Goal: Browse casually

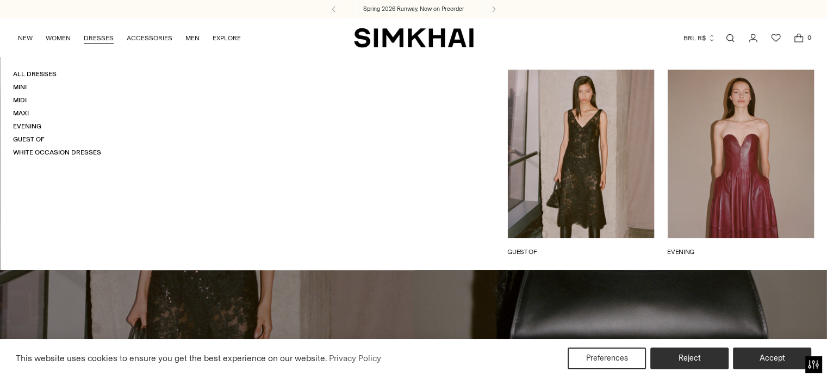
click at [689, 37] on button "BRL R$" at bounding box center [699, 38] width 32 height 24
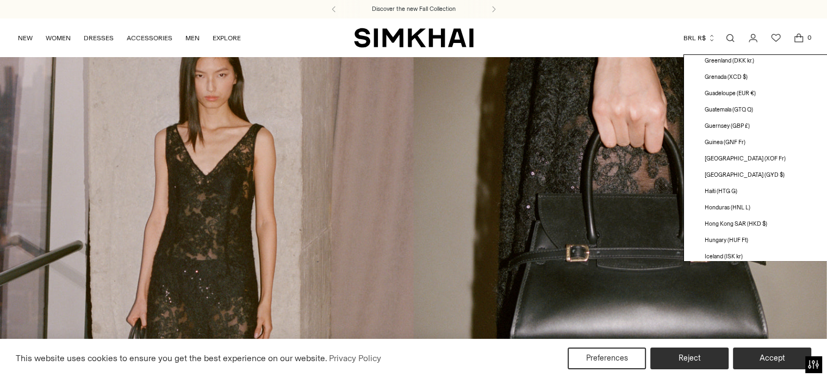
scroll to position [1413, 0]
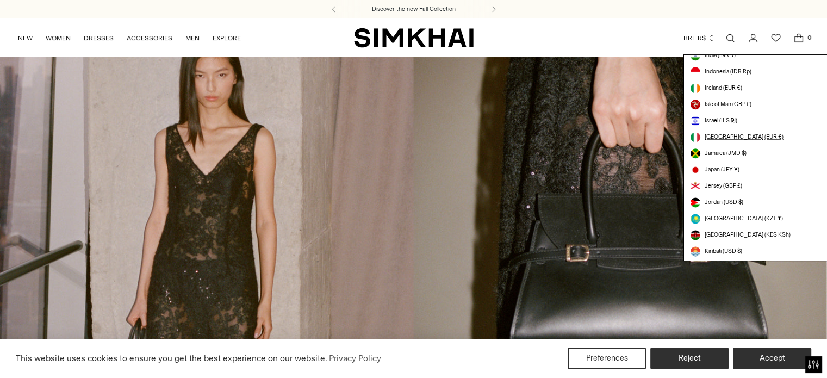
click at [713, 133] on span "[GEOGRAPHIC_DATA] (EUR €)" at bounding box center [743, 137] width 79 height 9
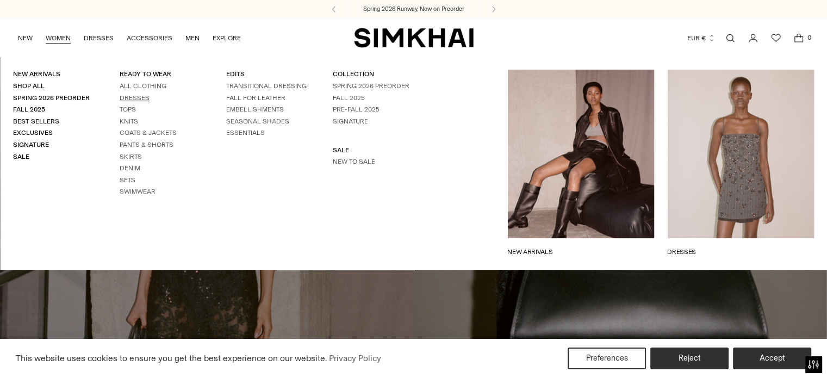
click at [136, 95] on link "Dresses" at bounding box center [135, 98] width 30 height 8
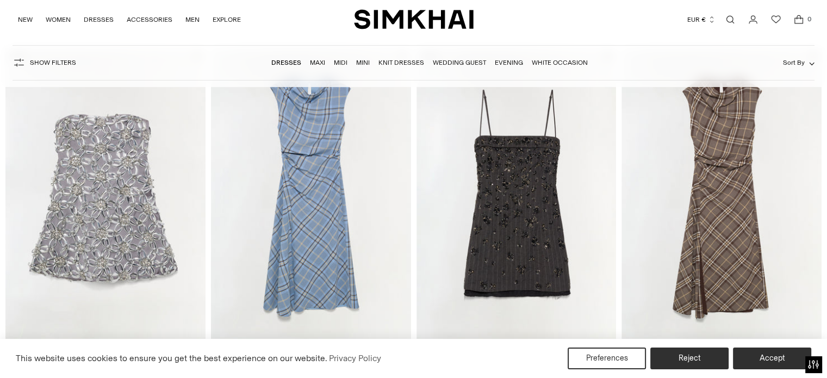
scroll to position [163, 0]
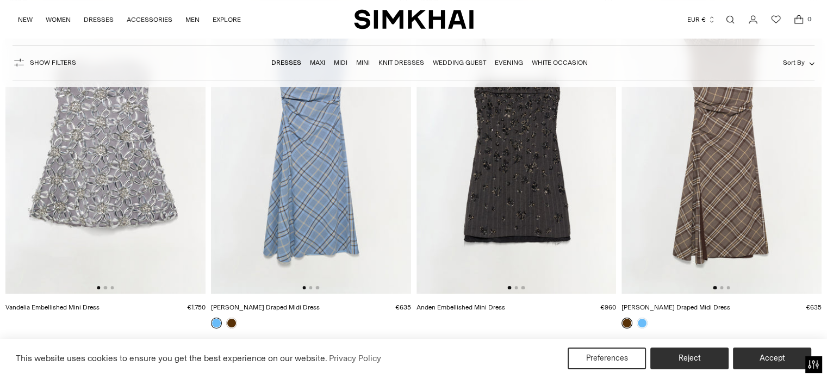
drag, startPoint x: 133, startPoint y: 163, endPoint x: 16, endPoint y: 161, distance: 116.9
click at [19, 161] on img at bounding box center [105, 144] width 200 height 300
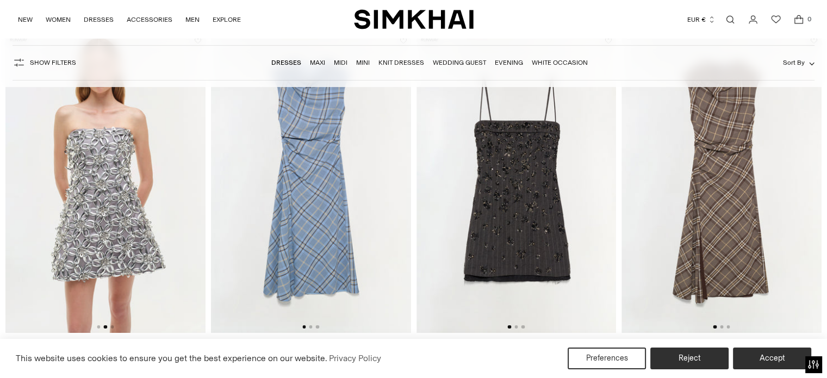
scroll to position [109, 0]
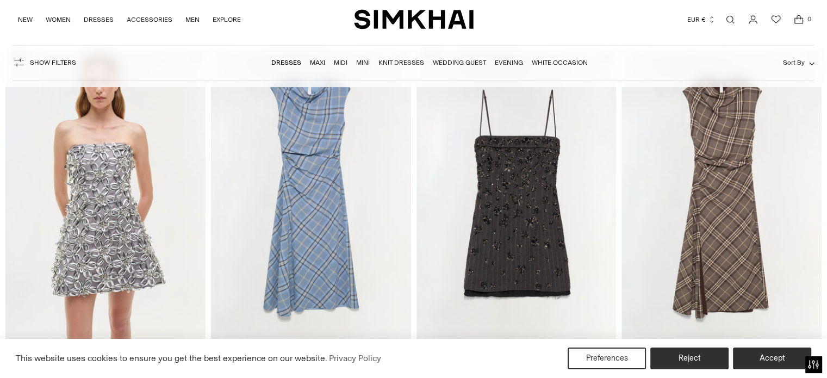
drag, startPoint x: 347, startPoint y: 190, endPoint x: 279, endPoint y: 190, distance: 67.9
click at [287, 190] on img at bounding box center [311, 198] width 200 height 300
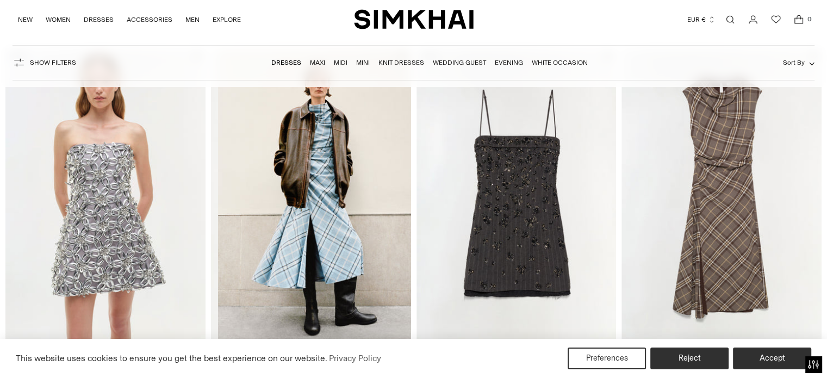
scroll to position [0, 200]
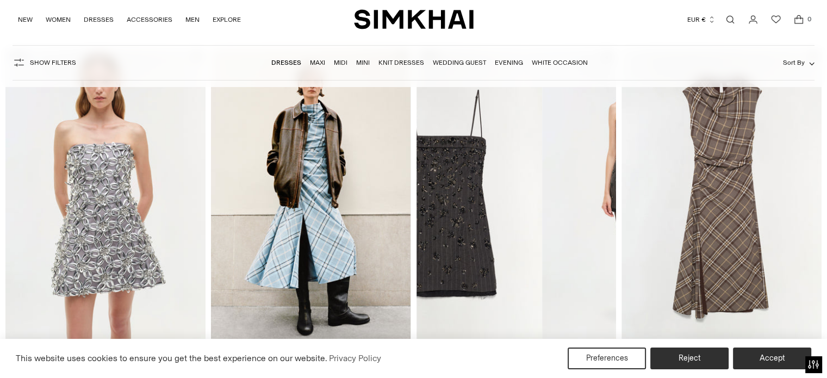
drag, startPoint x: 490, startPoint y: 192, endPoint x: 436, endPoint y: 189, distance: 53.9
click at [443, 189] on img at bounding box center [442, 198] width 200 height 300
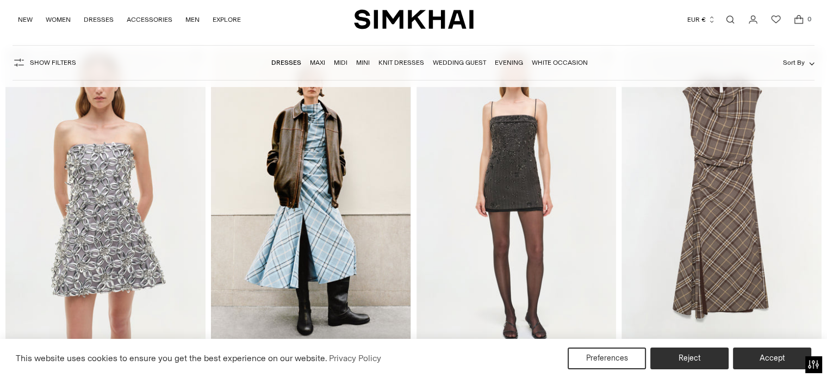
drag, startPoint x: 580, startPoint y: 184, endPoint x: 445, endPoint y: 199, distance: 136.8
click at [453, 200] on img at bounding box center [516, 198] width 200 height 300
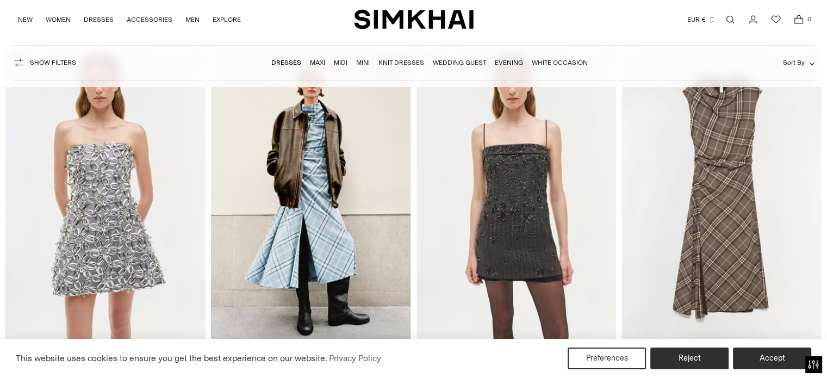
scroll to position [0, 399]
click at [706, 353] on button "Reject" at bounding box center [689, 358] width 83 height 23
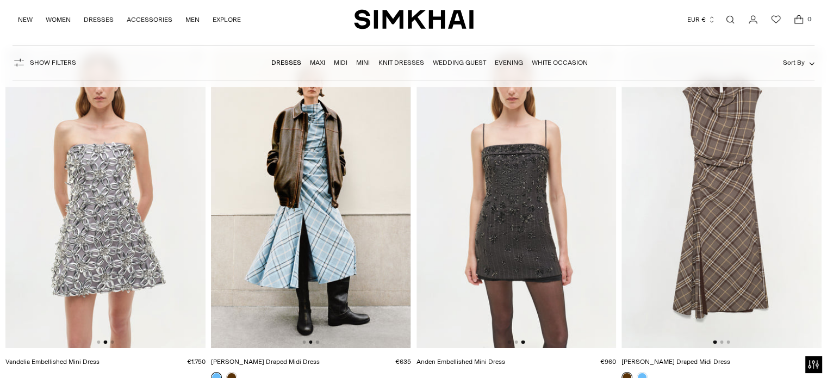
drag, startPoint x: 761, startPoint y: 179, endPoint x: 667, endPoint y: 189, distance: 95.1
click at [667, 189] on img at bounding box center [721, 198] width 200 height 300
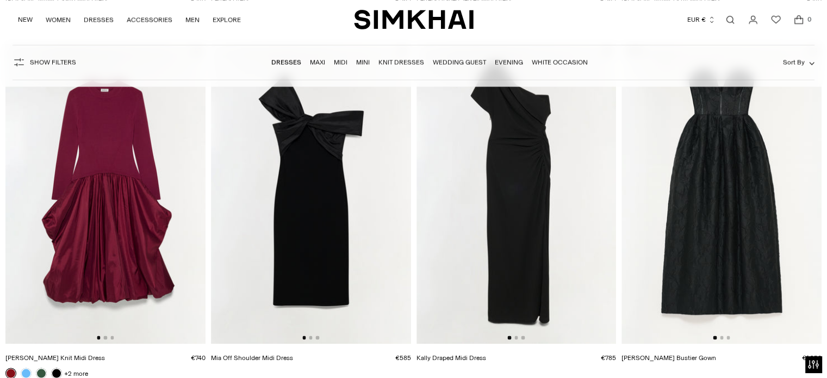
scroll to position [1902, 0]
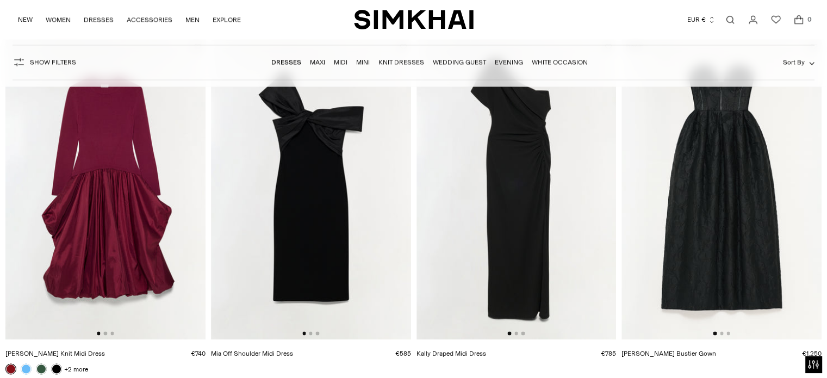
drag, startPoint x: 356, startPoint y: 187, endPoint x: 247, endPoint y: 179, distance: 110.1
click at [248, 179] on img at bounding box center [311, 189] width 200 height 300
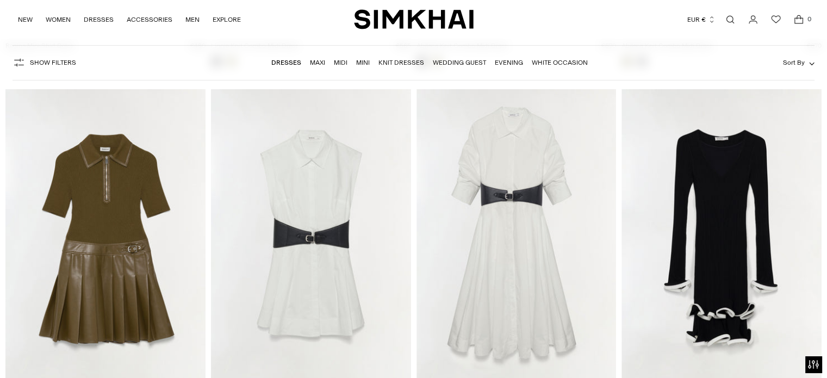
scroll to position [4021, 0]
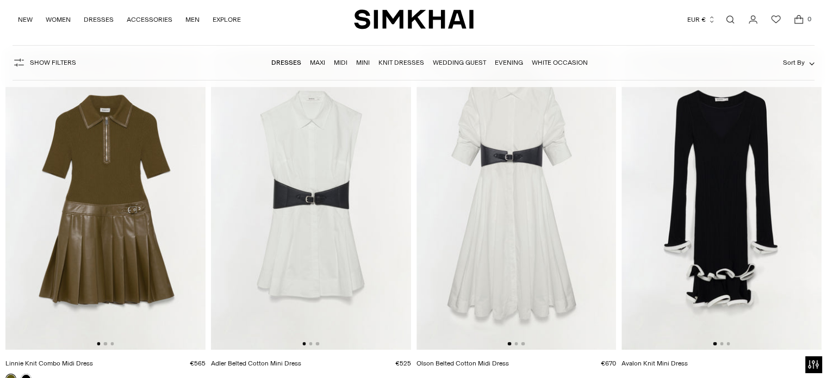
drag, startPoint x: 371, startPoint y: 169, endPoint x: 271, endPoint y: 179, distance: 99.9
click at [272, 178] on img at bounding box center [311, 200] width 200 height 300
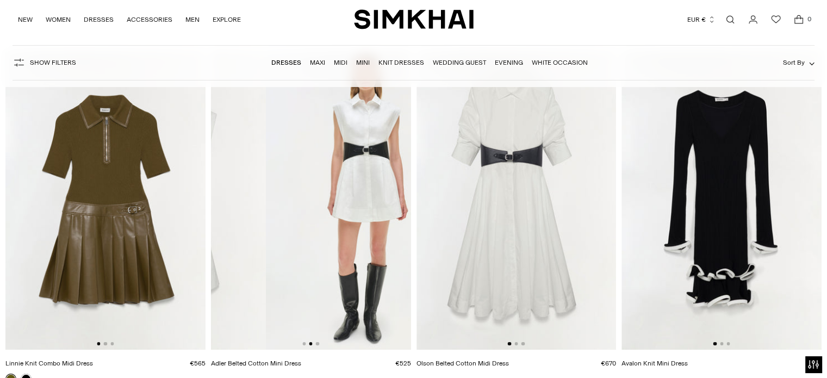
scroll to position [0, 200]
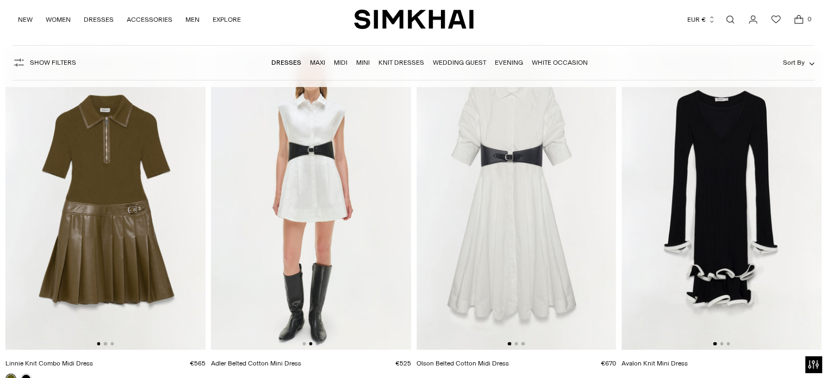
drag, startPoint x: 560, startPoint y: 186, endPoint x: 415, endPoint y: 190, distance: 145.7
click at [416, 190] on img at bounding box center [516, 200] width 200 height 300
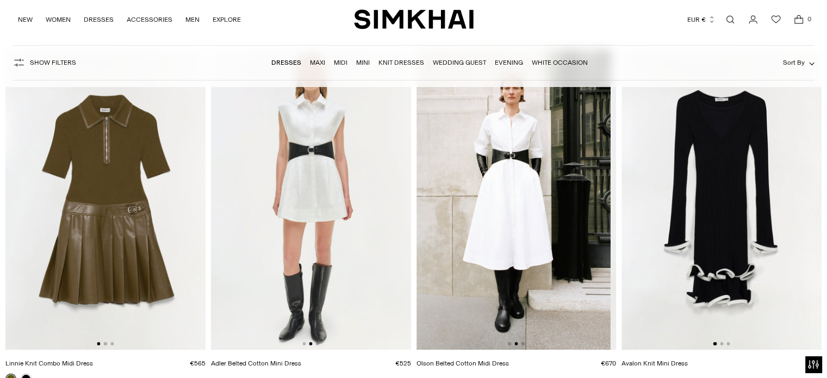
drag, startPoint x: 565, startPoint y: 180, endPoint x: 318, endPoint y: 189, distance: 246.9
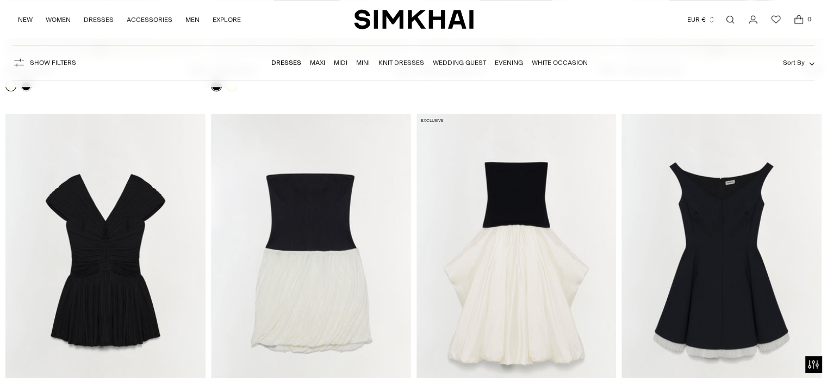
scroll to position [4673, 0]
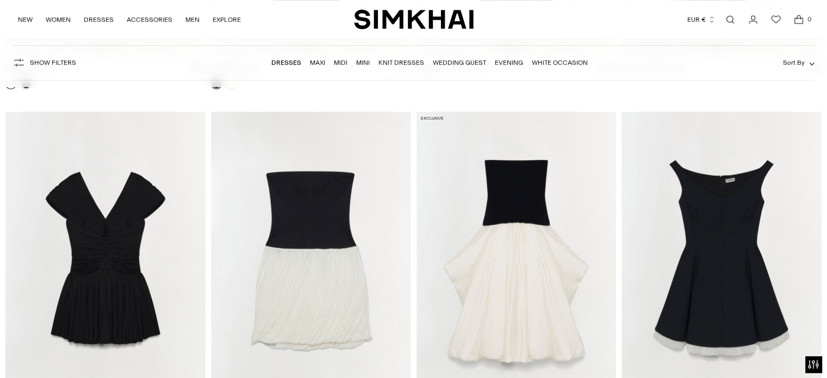
drag, startPoint x: 365, startPoint y: 202, endPoint x: 259, endPoint y: 204, distance: 106.5
click at [265, 204] on img at bounding box center [311, 261] width 200 height 300
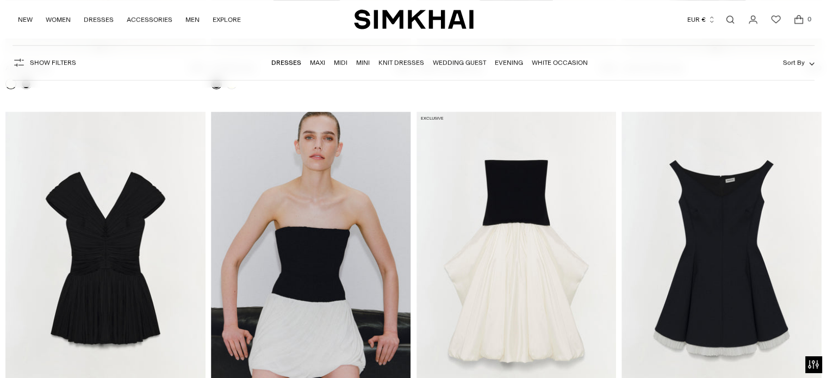
drag, startPoint x: 361, startPoint y: 214, endPoint x: 246, endPoint y: 209, distance: 115.3
click at [251, 209] on img at bounding box center [311, 261] width 200 height 300
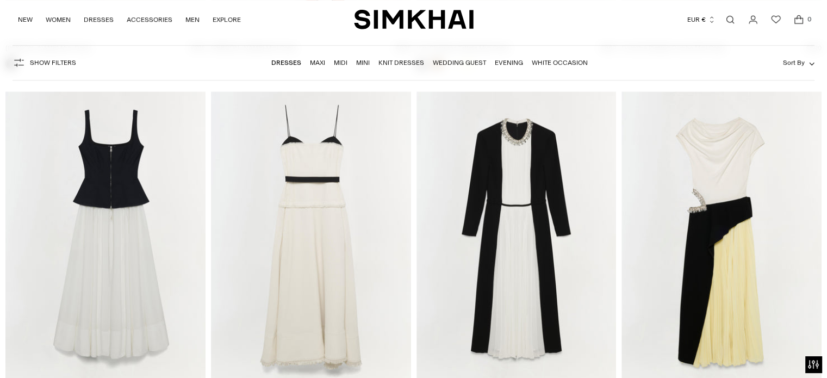
scroll to position [5054, 0]
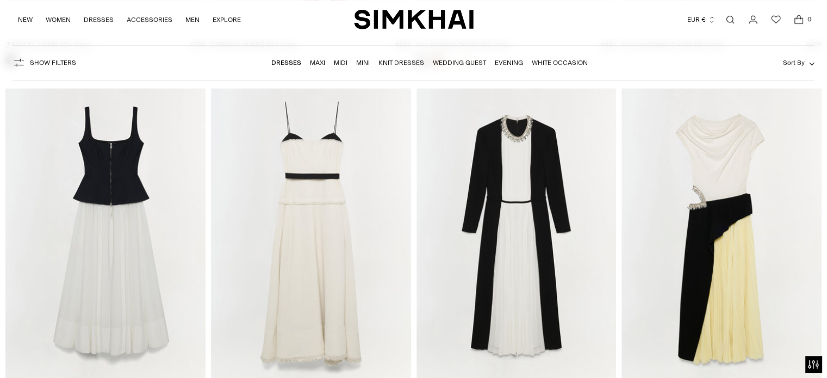
drag, startPoint x: 335, startPoint y: 196, endPoint x: 245, endPoint y: 199, distance: 90.2
click at [246, 198] on img at bounding box center [311, 238] width 200 height 300
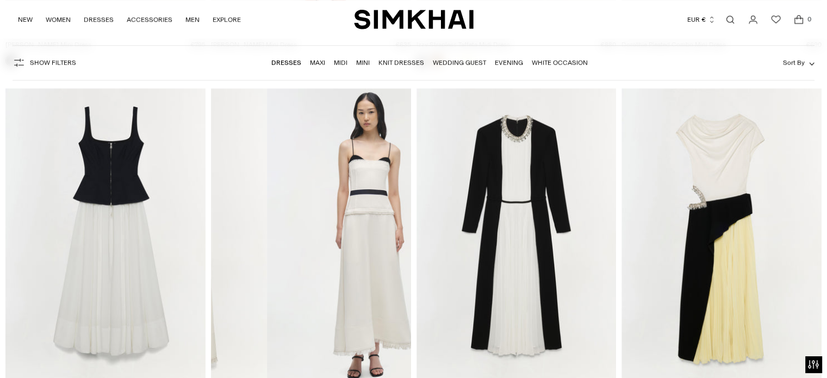
scroll to position [0, 200]
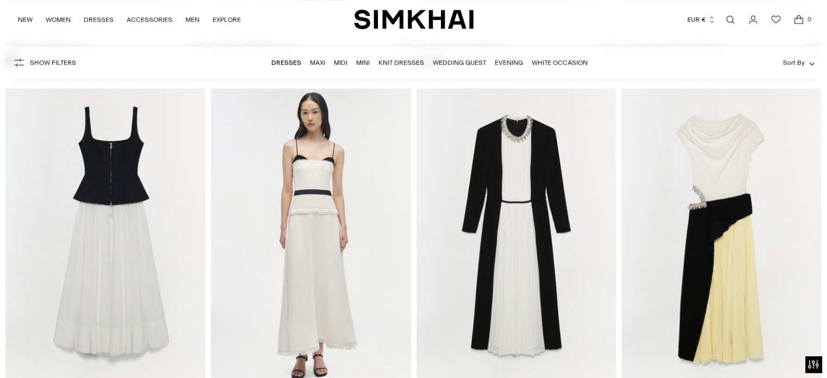
drag, startPoint x: 140, startPoint y: 195, endPoint x: 60, endPoint y: 192, distance: 79.4
click at [65, 192] on img at bounding box center [105, 238] width 200 height 300
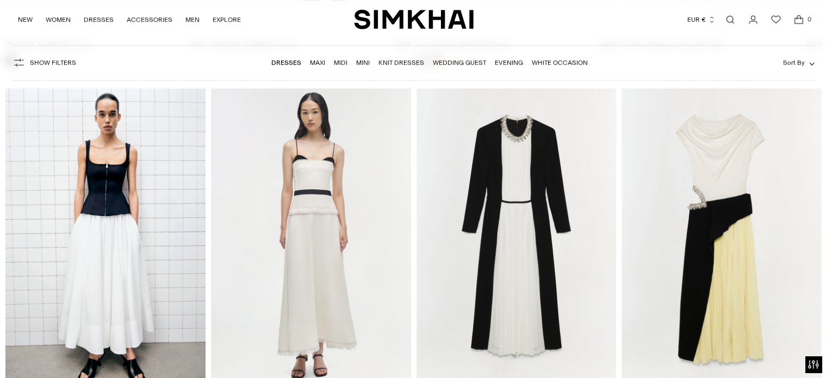
drag, startPoint x: 159, startPoint y: 206, endPoint x: 47, endPoint y: 193, distance: 113.2
click at [47, 193] on img at bounding box center [105, 238] width 200 height 300
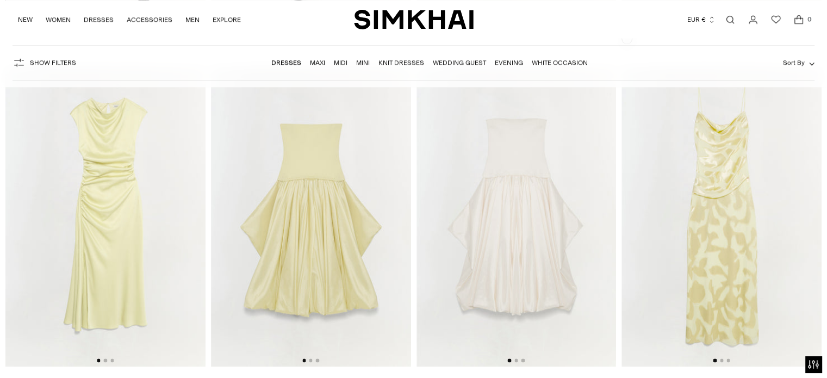
scroll to position [5434, 0]
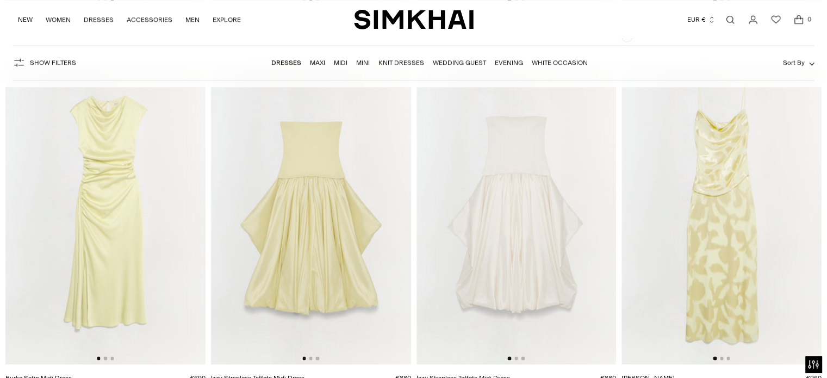
drag, startPoint x: 561, startPoint y: 185, endPoint x: 437, endPoint y: 185, distance: 123.9
click at [439, 185] on img at bounding box center [516, 214] width 200 height 300
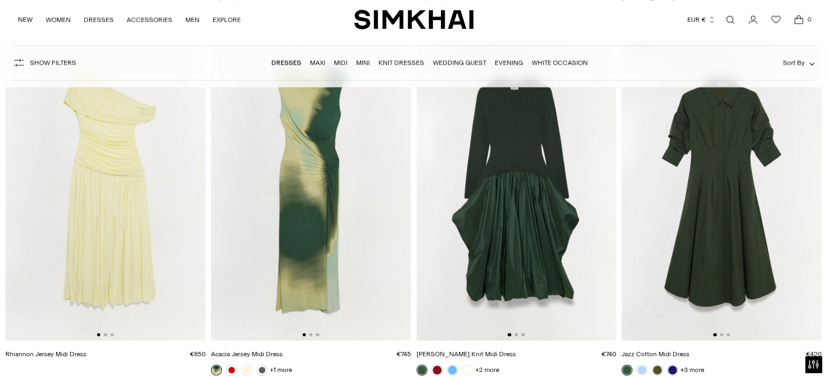
scroll to position [5760, 0]
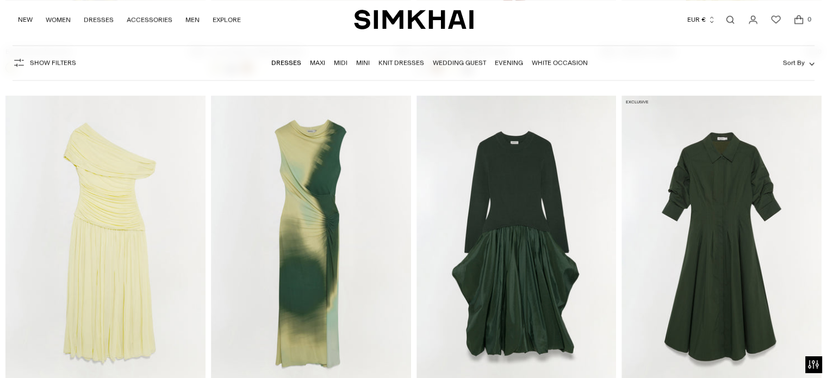
drag, startPoint x: 331, startPoint y: 239, endPoint x: 268, endPoint y: 233, distance: 63.3
click at [281, 235] on img at bounding box center [311, 245] width 200 height 300
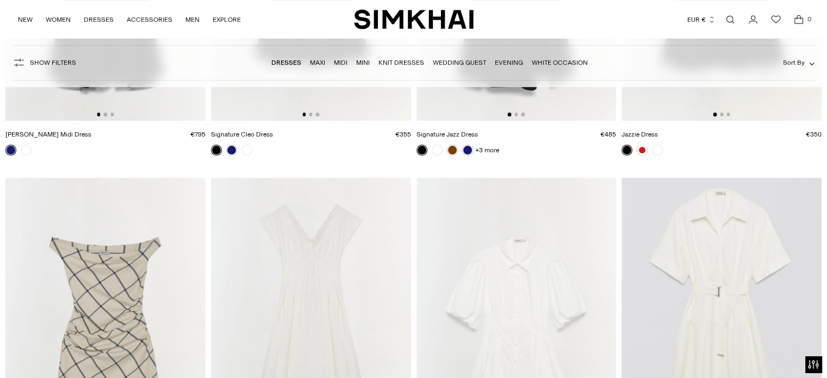
scroll to position [8640, 0]
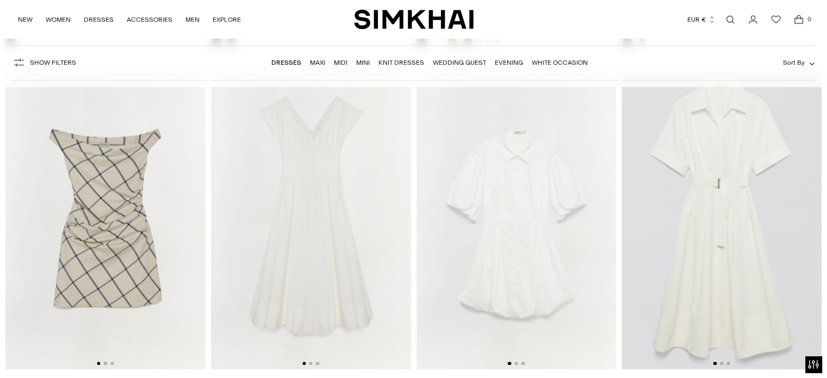
drag, startPoint x: 128, startPoint y: 208, endPoint x: 4, endPoint y: 187, distance: 125.6
click at [8, 189] on img at bounding box center [105, 220] width 200 height 300
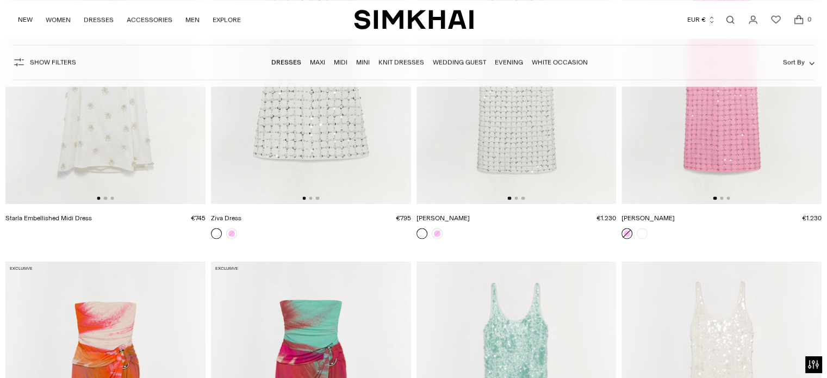
scroll to position [10433, 0]
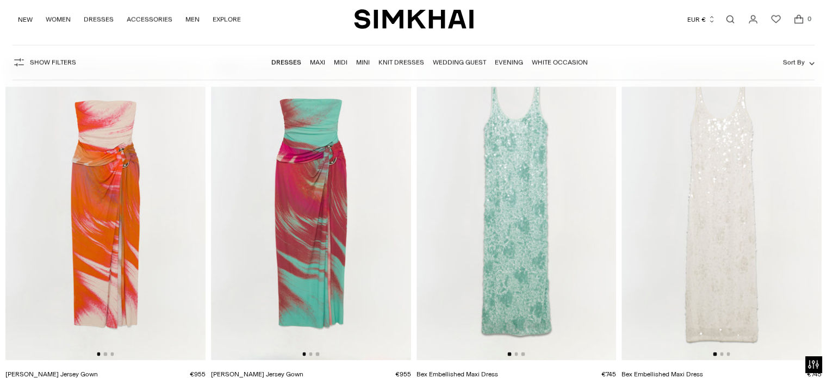
drag, startPoint x: 172, startPoint y: 179, endPoint x: 36, endPoint y: 184, distance: 136.5
click at [36, 184] on img at bounding box center [105, 210] width 200 height 300
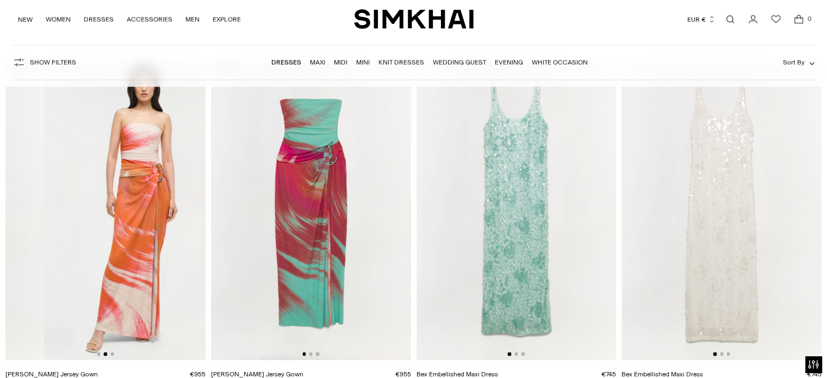
scroll to position [0, 200]
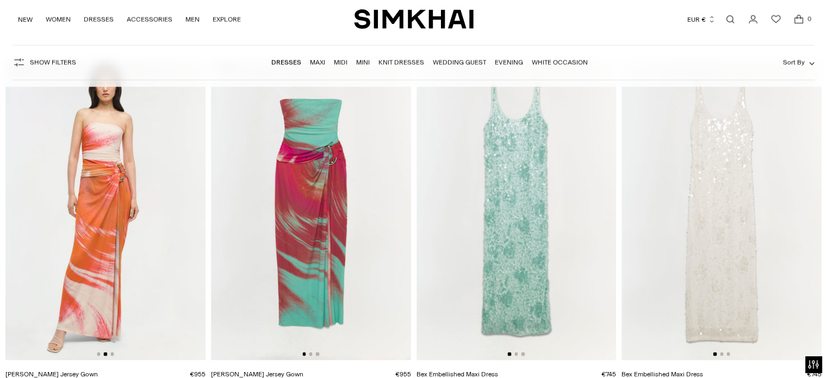
drag, startPoint x: 350, startPoint y: 193, endPoint x: 233, endPoint y: 196, distance: 117.4
click at [233, 196] on img at bounding box center [311, 210] width 200 height 300
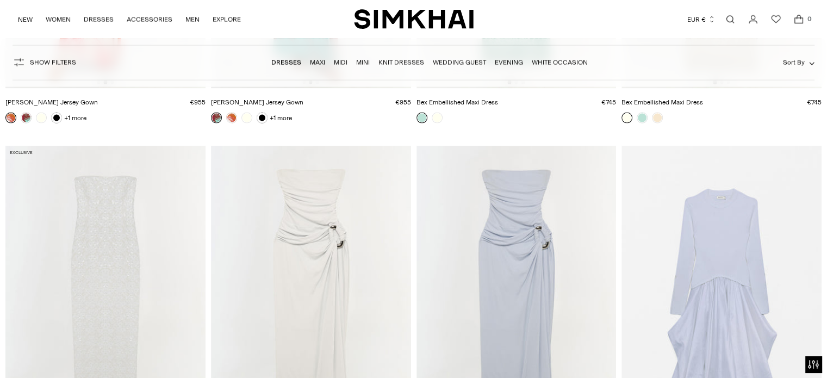
scroll to position [10759, 0]
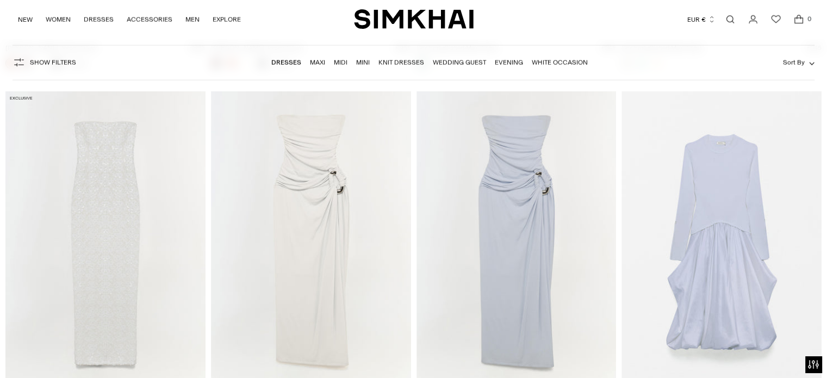
drag, startPoint x: 364, startPoint y: 170, endPoint x: 219, endPoint y: 170, distance: 145.1
click at [221, 170] on img at bounding box center [311, 241] width 200 height 300
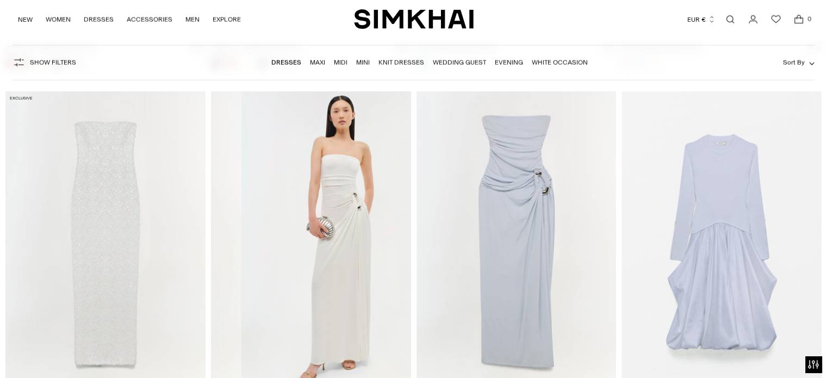
scroll to position [0, 200]
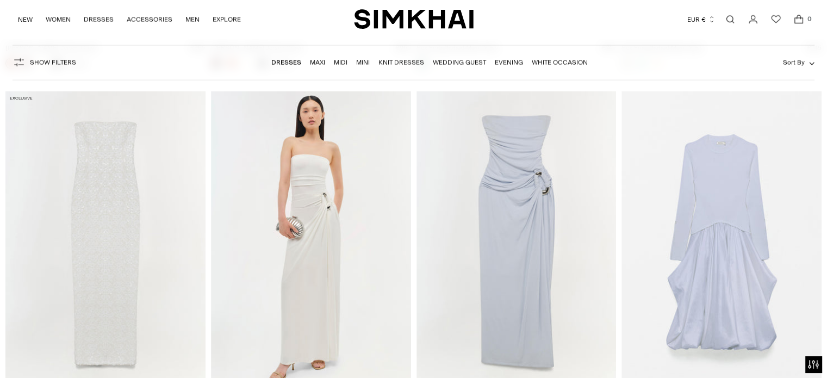
drag, startPoint x: 575, startPoint y: 173, endPoint x: 440, endPoint y: 173, distance: 134.8
click at [453, 173] on img at bounding box center [516, 241] width 200 height 300
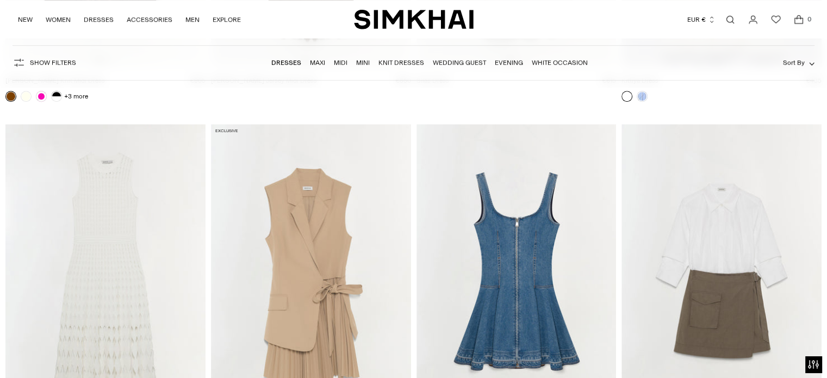
scroll to position [13259, 0]
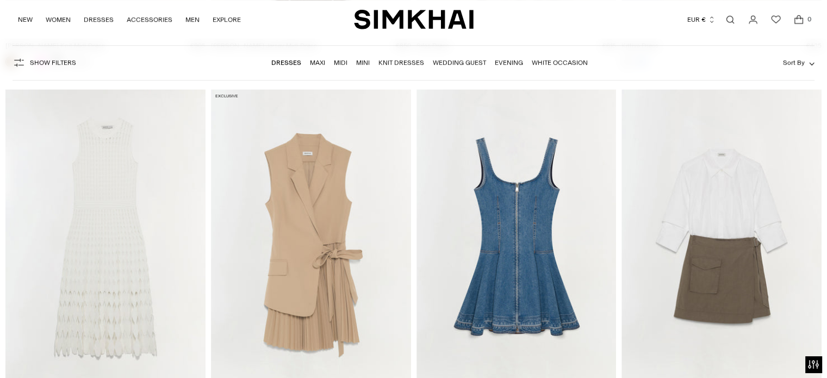
drag, startPoint x: 377, startPoint y: 206, endPoint x: 259, endPoint y: 208, distance: 117.9
click at [260, 208] on img at bounding box center [311, 239] width 200 height 300
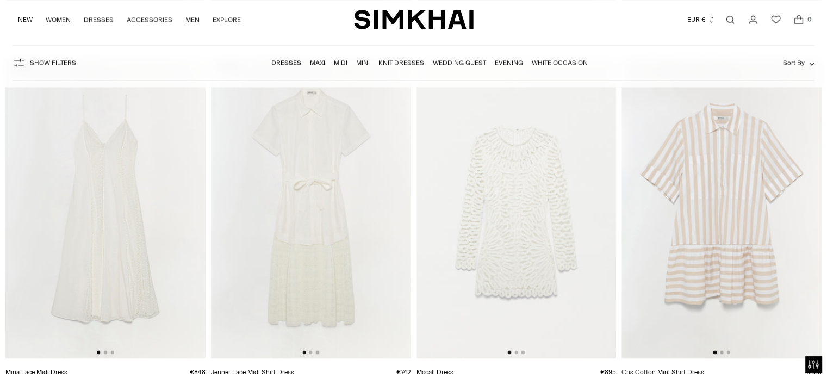
scroll to position [13965, 0]
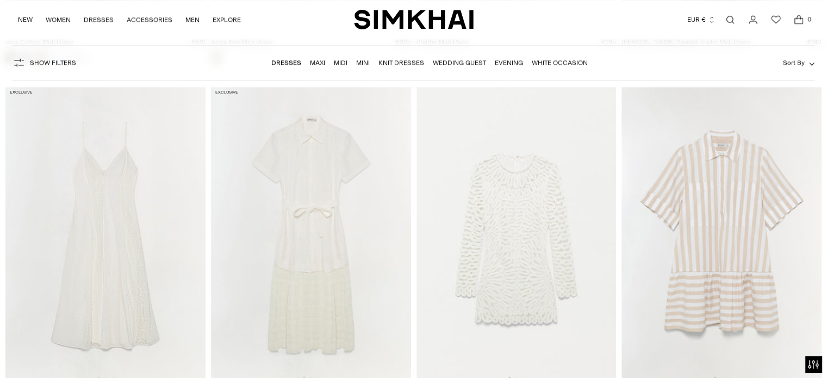
drag, startPoint x: 574, startPoint y: 195, endPoint x: 466, endPoint y: 196, distance: 108.7
click at [467, 195] on img at bounding box center [516, 235] width 200 height 300
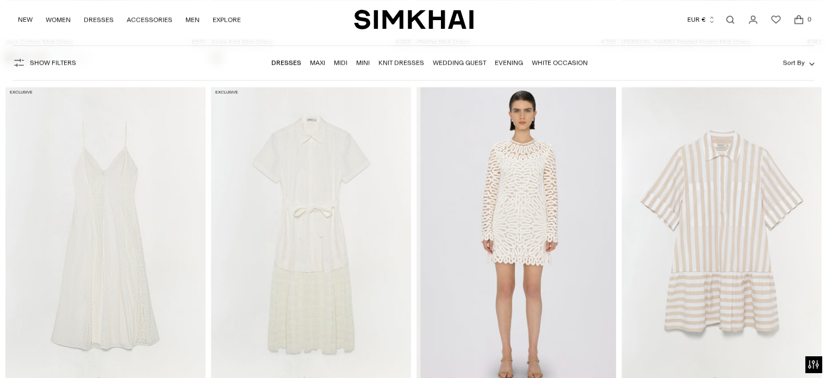
scroll to position [0, 200]
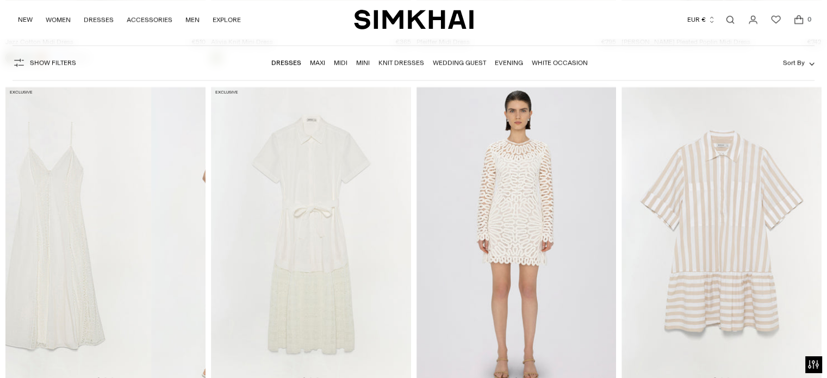
drag, startPoint x: 198, startPoint y: 197, endPoint x: 67, endPoint y: 198, distance: 130.4
click at [69, 197] on img at bounding box center [51, 235] width 200 height 300
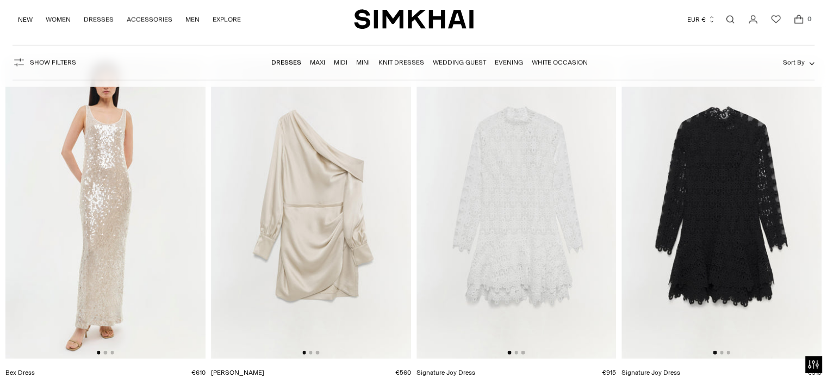
scroll to position [15107, 0]
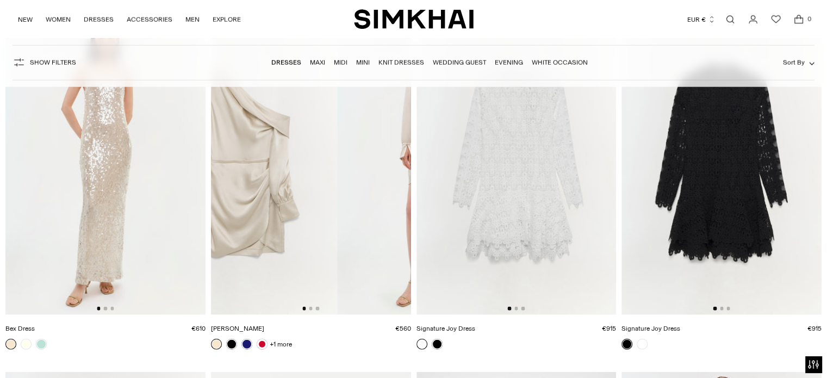
drag, startPoint x: 374, startPoint y: 160, endPoint x: 272, endPoint y: 160, distance: 102.2
click at [276, 160] on img at bounding box center [237, 165] width 200 height 300
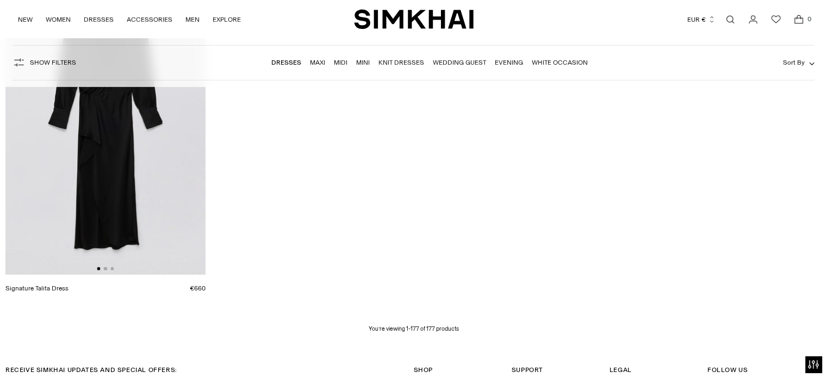
scroll to position [15867, 0]
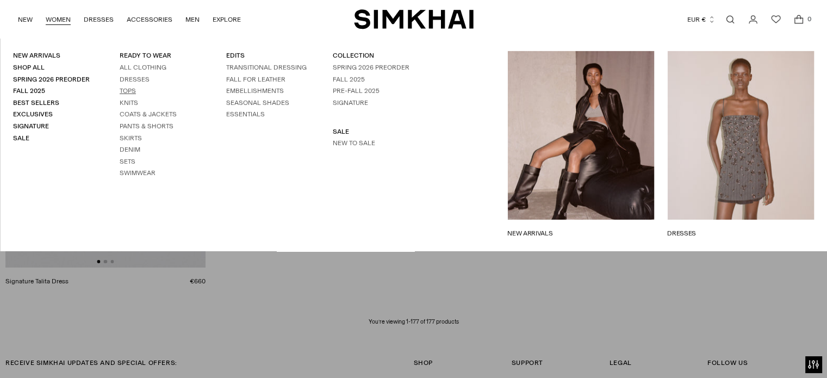
click at [124, 90] on link "Tops" at bounding box center [128, 91] width 16 height 8
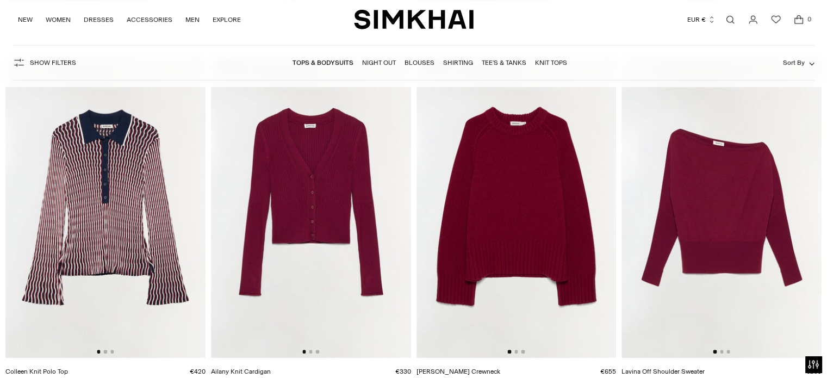
scroll to position [815, 0]
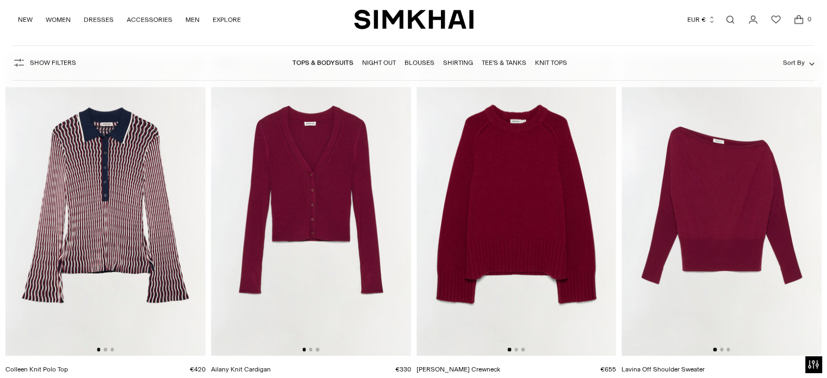
drag, startPoint x: 567, startPoint y: 195, endPoint x: 465, endPoint y: 204, distance: 102.0
click at [473, 204] on img at bounding box center [516, 205] width 200 height 300
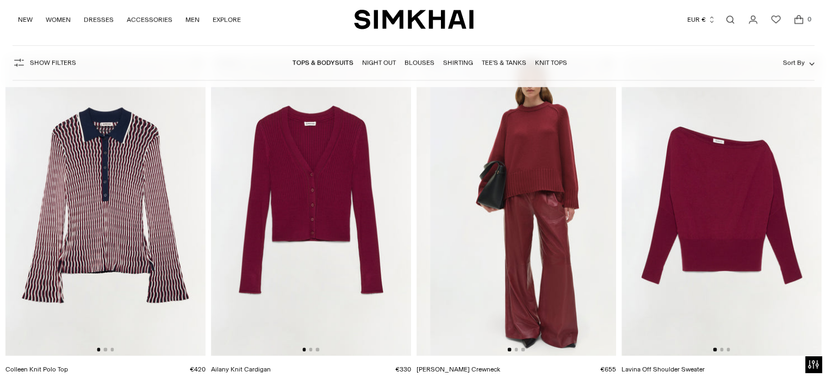
scroll to position [0, 200]
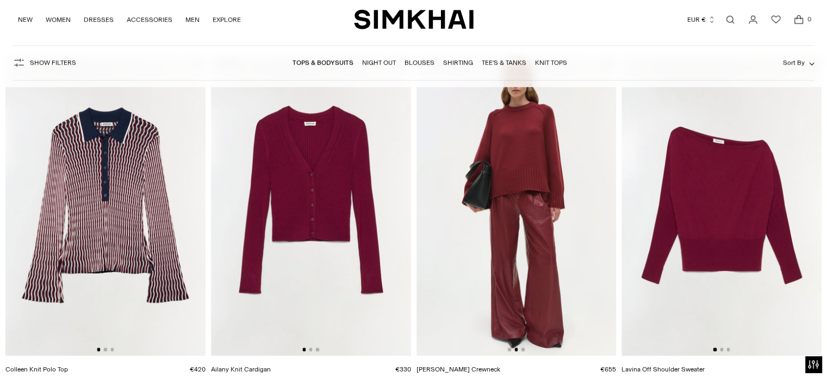
drag, startPoint x: 376, startPoint y: 200, endPoint x: 267, endPoint y: 193, distance: 109.4
click at [267, 193] on img at bounding box center [311, 205] width 200 height 300
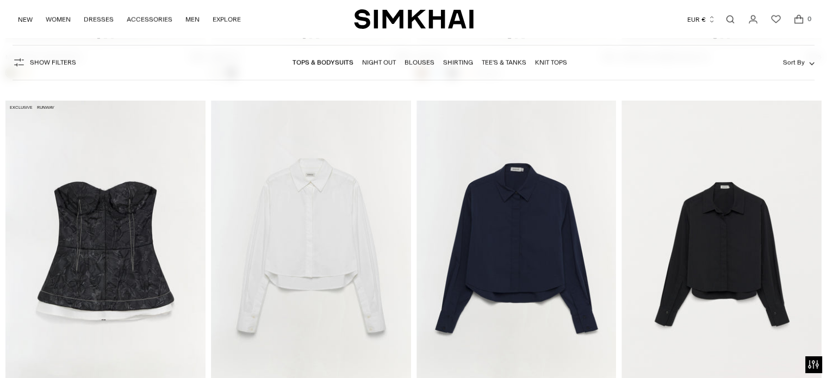
scroll to position [2608, 0]
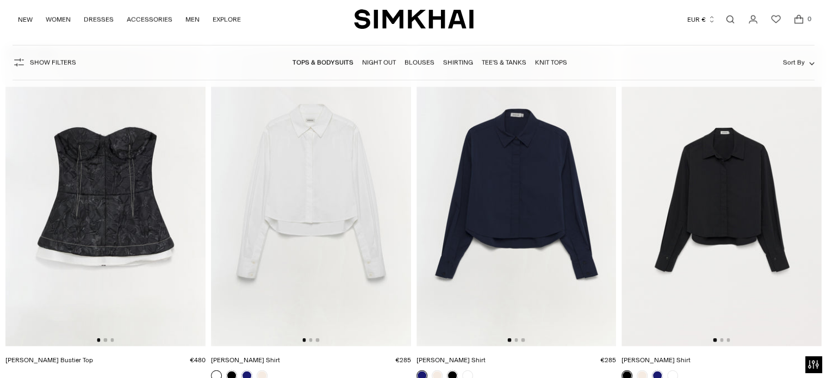
drag, startPoint x: 176, startPoint y: 214, endPoint x: 76, endPoint y: 206, distance: 100.8
click at [72, 206] on img at bounding box center [105, 196] width 200 height 300
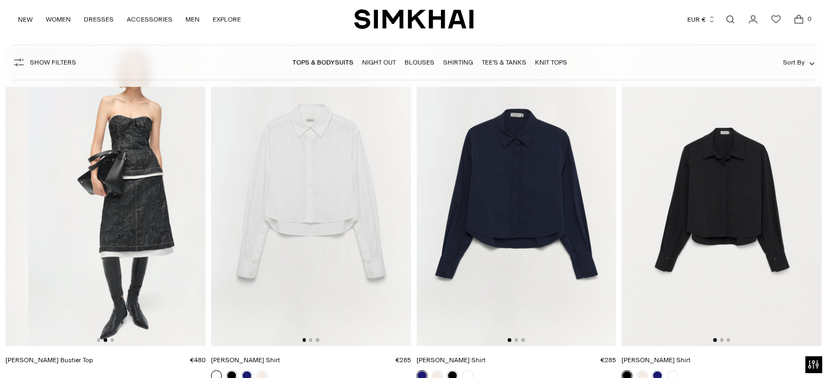
scroll to position [0, 200]
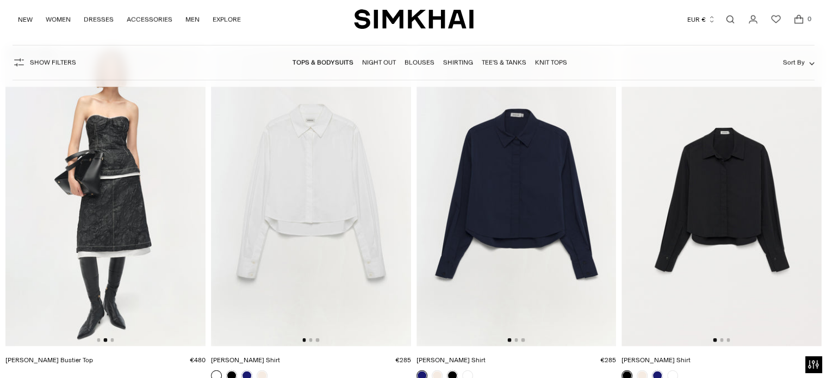
drag, startPoint x: 346, startPoint y: 188, endPoint x: 233, endPoint y: 174, distance: 114.4
click at [241, 174] on img at bounding box center [311, 196] width 200 height 300
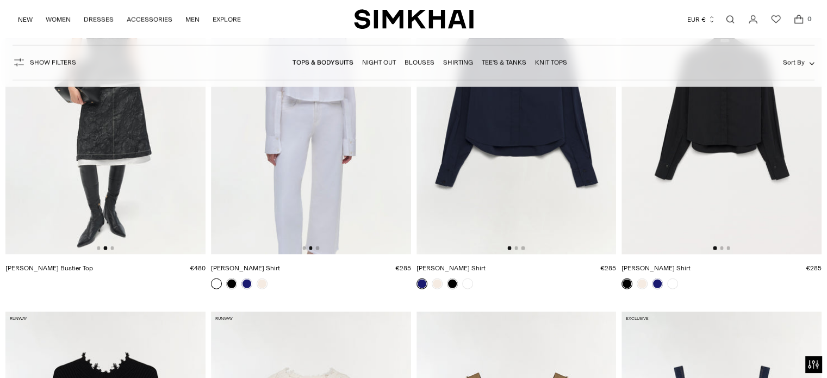
scroll to position [2934, 0]
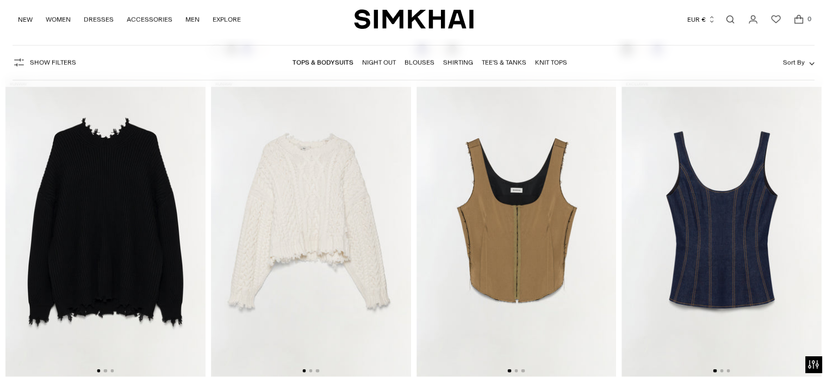
drag, startPoint x: 379, startPoint y: 216, endPoint x: 242, endPoint y: 206, distance: 136.7
click at [253, 206] on img at bounding box center [311, 227] width 200 height 300
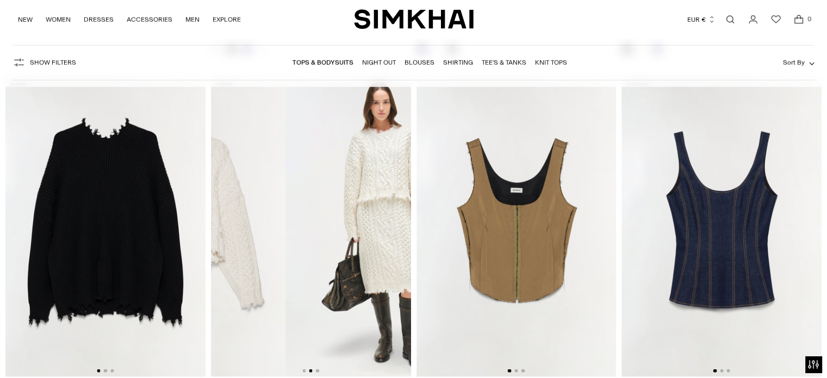
scroll to position [0, 200]
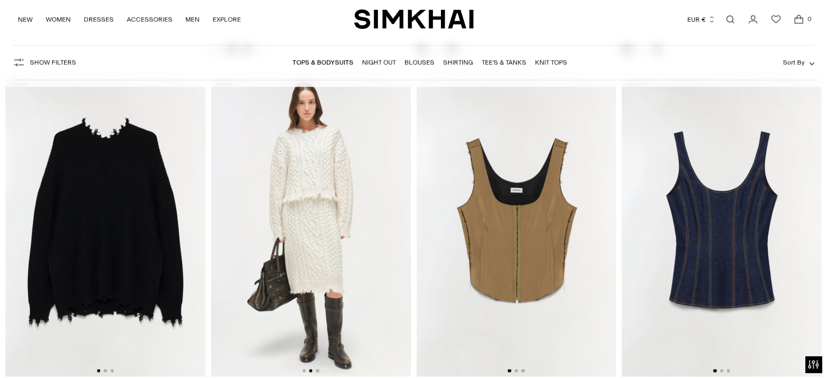
drag, startPoint x: 183, startPoint y: 219, endPoint x: 46, endPoint y: 211, distance: 137.2
click at [46, 211] on img at bounding box center [105, 227] width 200 height 300
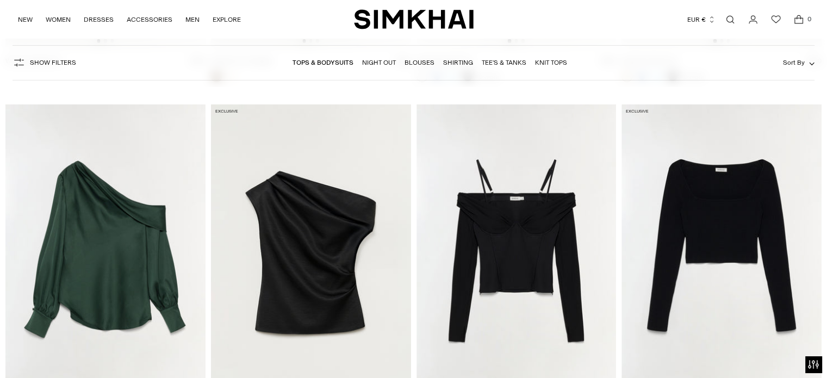
scroll to position [4021, 0]
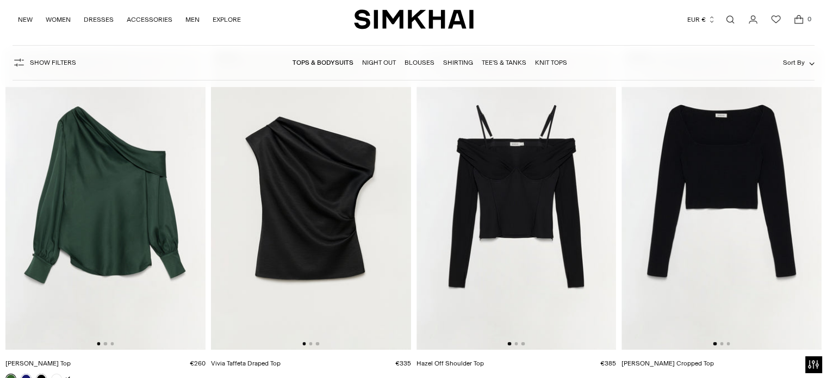
drag, startPoint x: 554, startPoint y: 186, endPoint x: 406, endPoint y: 181, distance: 148.4
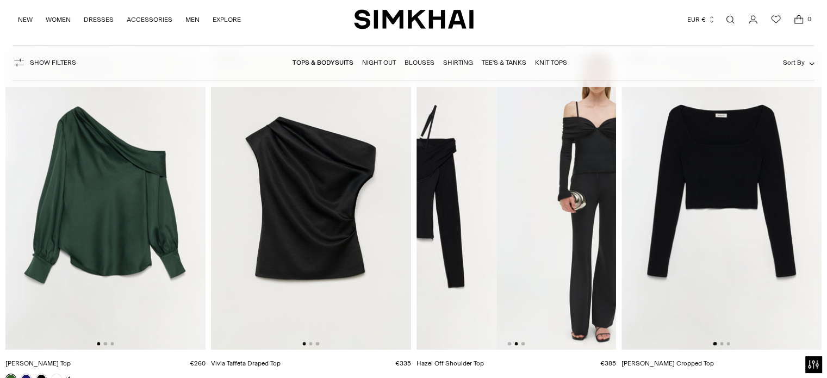
scroll to position [0, 200]
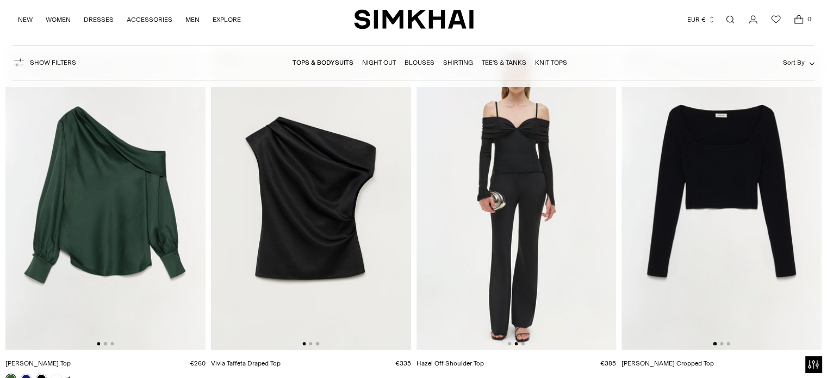
drag, startPoint x: 356, startPoint y: 185, endPoint x: 238, endPoint y: 180, distance: 118.6
click at [239, 180] on img at bounding box center [311, 200] width 200 height 300
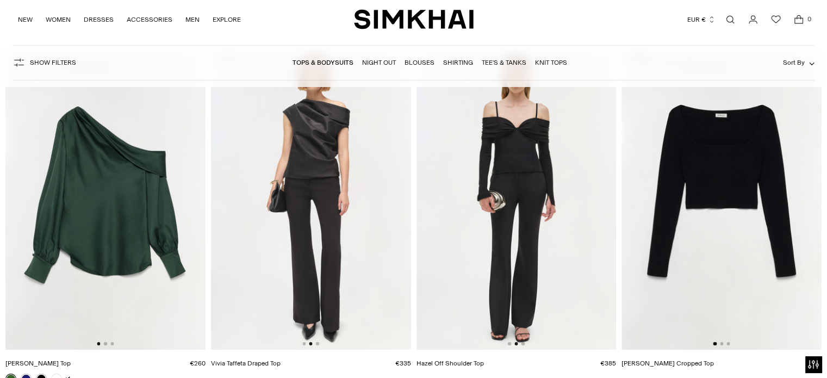
drag, startPoint x: 787, startPoint y: 180, endPoint x: 634, endPoint y: 179, distance: 153.2
click at [640, 180] on img at bounding box center [721, 200] width 200 height 300
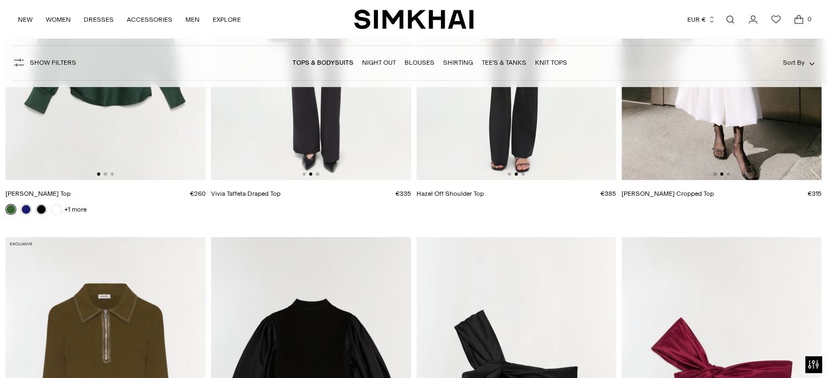
scroll to position [4347, 0]
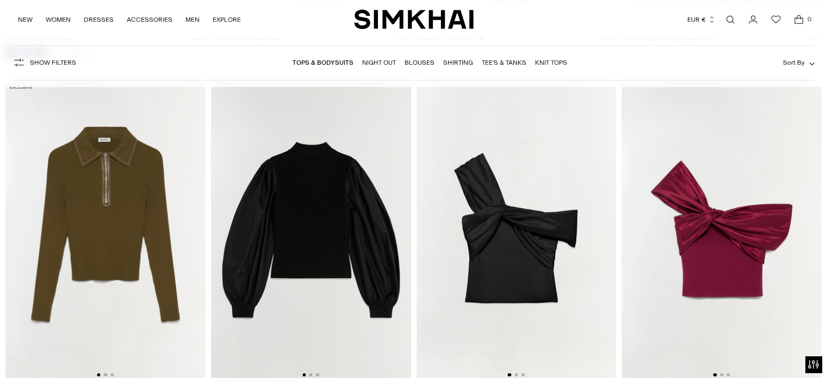
click at [666, 206] on img at bounding box center [721, 230] width 200 height 300
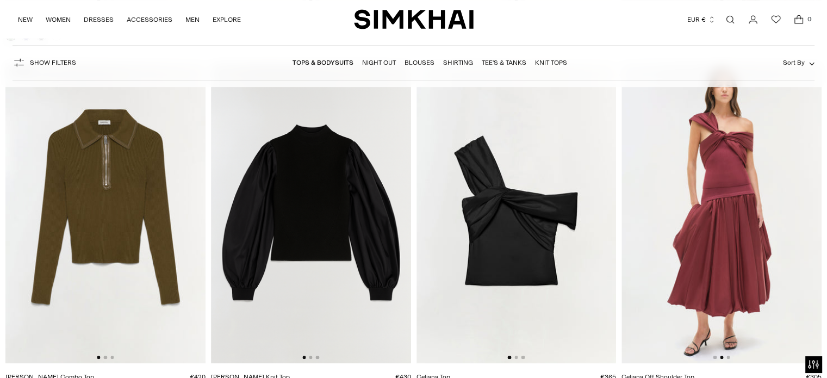
scroll to position [4728, 0]
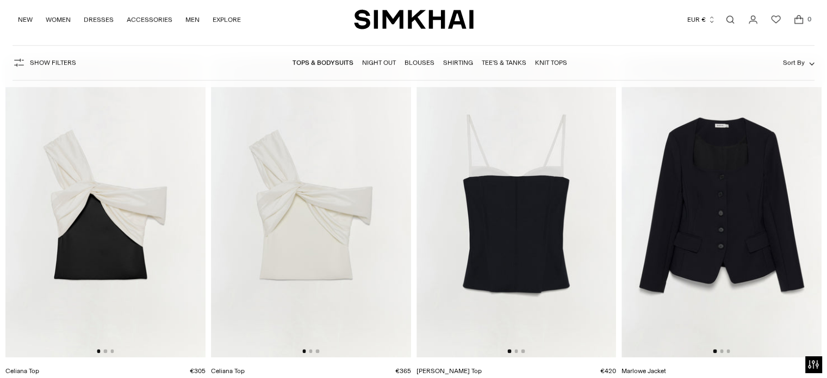
drag, startPoint x: 355, startPoint y: 204, endPoint x: 241, endPoint y: 204, distance: 114.7
click at [242, 204] on img at bounding box center [311, 207] width 200 height 300
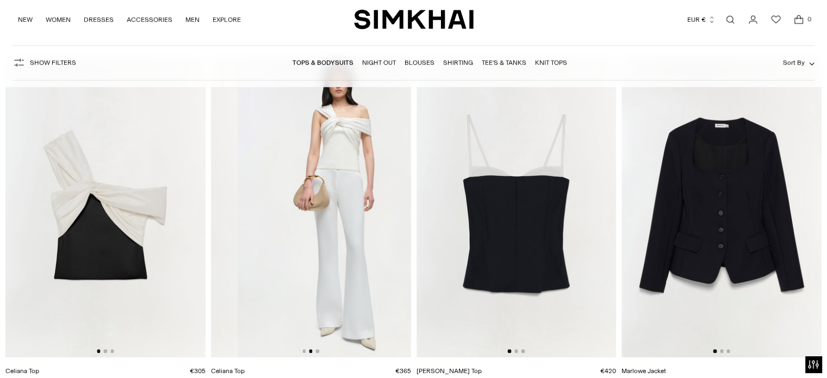
scroll to position [0, 200]
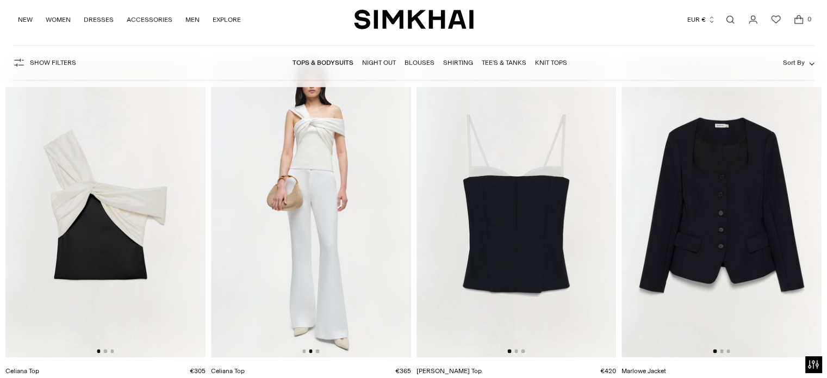
drag, startPoint x: 163, startPoint y: 204, endPoint x: 37, endPoint y: 201, distance: 126.1
click at [37, 201] on img at bounding box center [105, 207] width 200 height 300
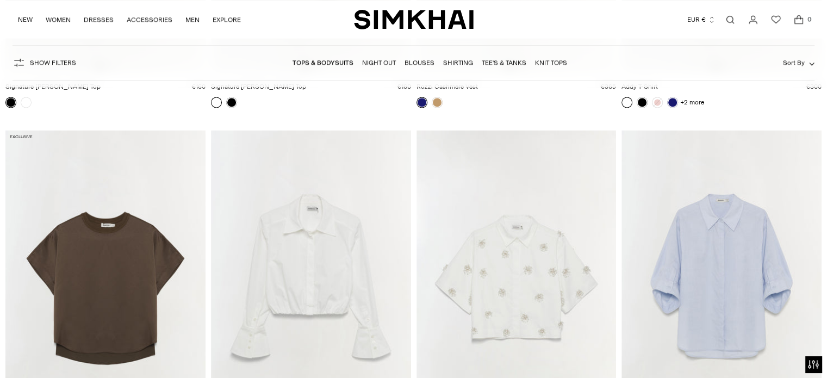
scroll to position [5814, 0]
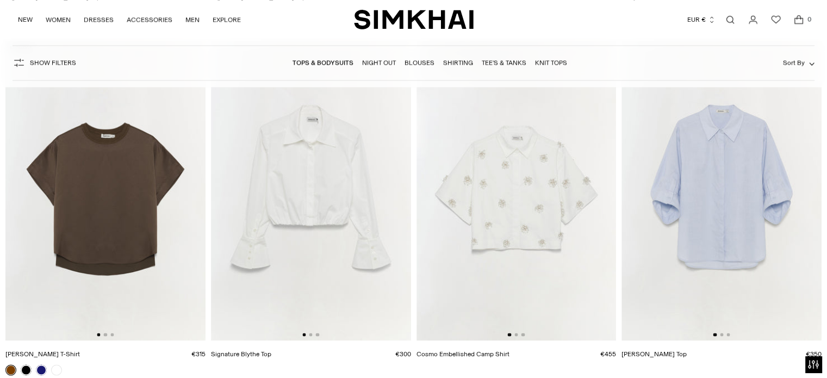
drag, startPoint x: 360, startPoint y: 194, endPoint x: 252, endPoint y: 193, distance: 107.6
click at [261, 194] on img at bounding box center [311, 191] width 200 height 300
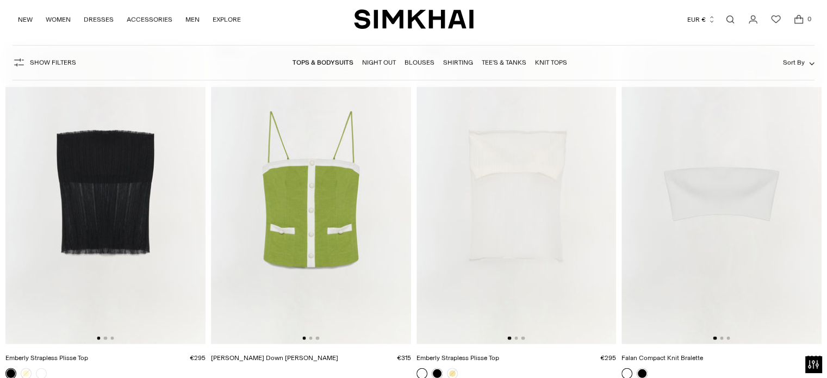
scroll to position [7608, 0]
